Goal: Task Accomplishment & Management: Use online tool/utility

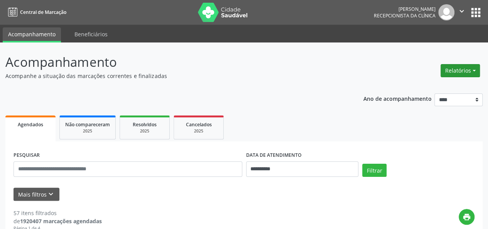
click at [462, 73] on button "Relatórios" at bounding box center [460, 70] width 39 height 13
click at [429, 88] on link "Agendamentos" at bounding box center [438, 86] width 83 height 11
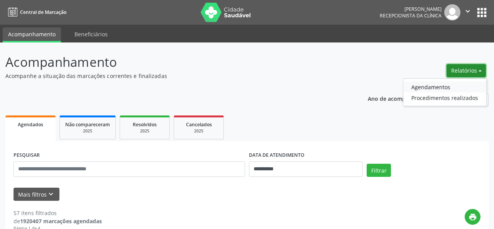
select select "*"
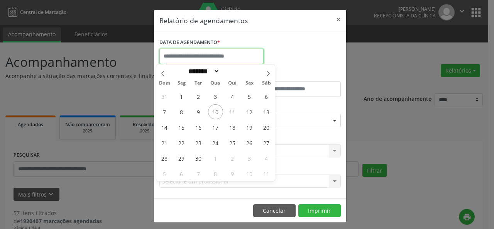
click at [227, 58] on input "text" at bounding box center [211, 56] width 104 height 15
click at [220, 112] on span "10" at bounding box center [215, 111] width 15 height 15
type input "**********"
click at [220, 112] on span "10" at bounding box center [215, 111] width 15 height 15
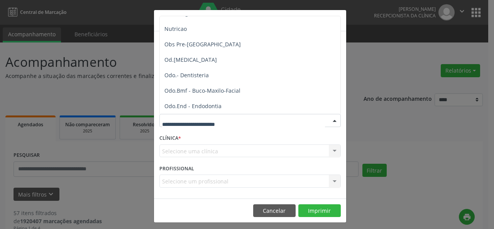
scroll to position [807, 0]
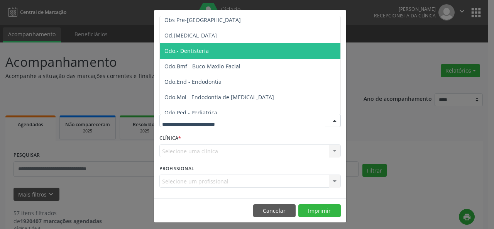
click at [220, 53] on span "Odo.- Dentisteria" at bounding box center [251, 50] width 182 height 15
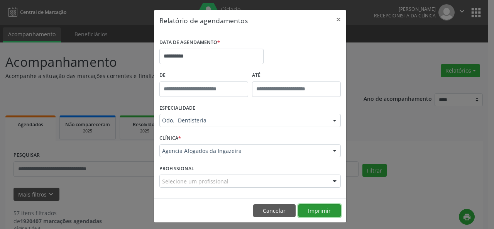
click at [316, 205] on button "Imprimir" at bounding box center [319, 210] width 42 height 13
